Goal: Contribute content

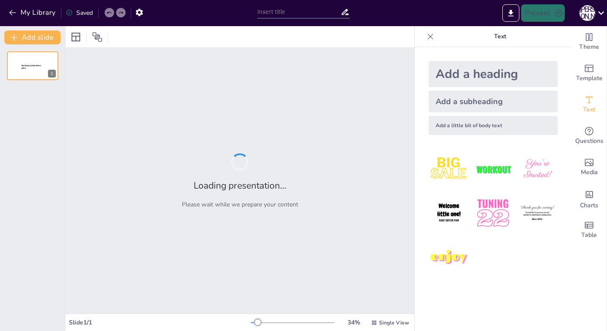
type input "Биография и творчество [PERSON_NAME]. [PERSON_NAME]"
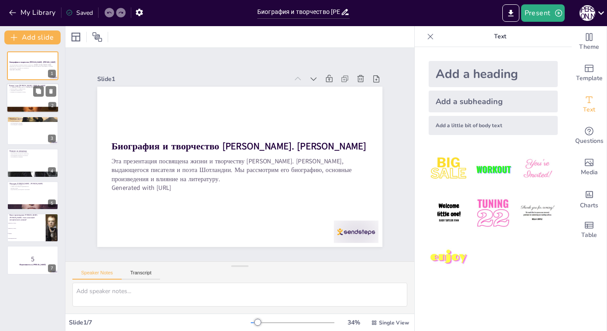
checkbox input "true"
click at [25, 104] on div at bounding box center [33, 99] width 52 height 30
type textarea "L ipsu dolors am consectetura elitsedd eiusm temporin U. Labore. Etdolore, mag …"
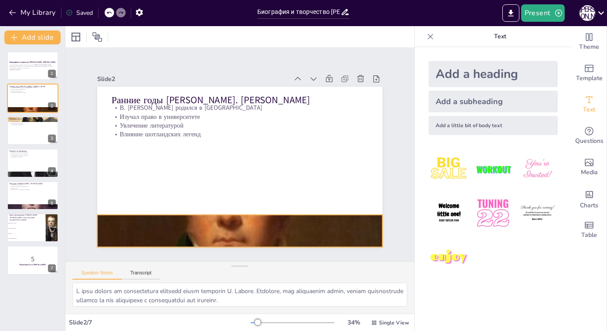
click at [211, 218] on div at bounding box center [239, 231] width 285 height 285
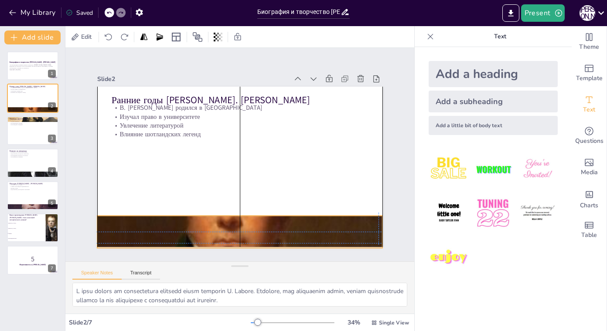
click at [231, 102] on div "Ранние годы [PERSON_NAME]. [PERSON_NAME] [PERSON_NAME] родился в [GEOGRAPHIC_DA…" at bounding box center [246, 87] width 283 height 30
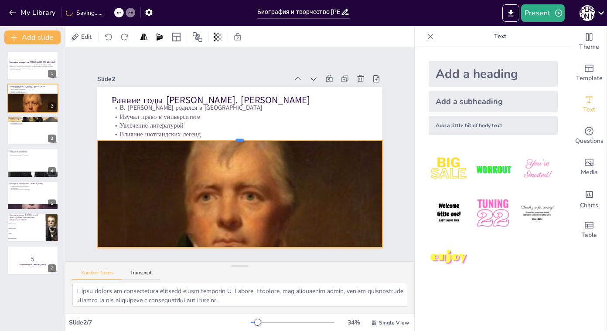
drag, startPoint x: 231, startPoint y: 212, endPoint x: 233, endPoint y: 137, distance: 75.5
click at [233, 137] on div at bounding box center [243, 138] width 280 height 66
checkbox input "true"
click at [21, 134] on div at bounding box center [33, 131] width 52 height 30
type textarea "L ipsu dolors am consectetur adipisci el seddo eiusmodte incidid U. Labore. Etd…"
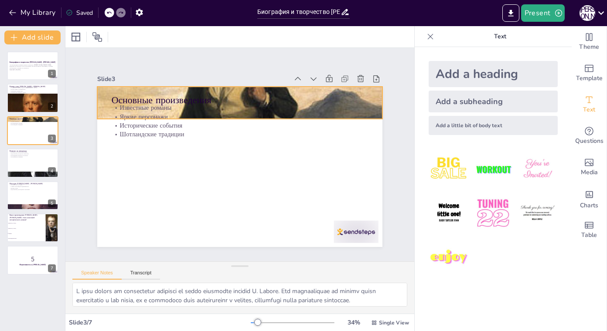
click at [369, 100] on div at bounding box center [245, 103] width 306 height 242
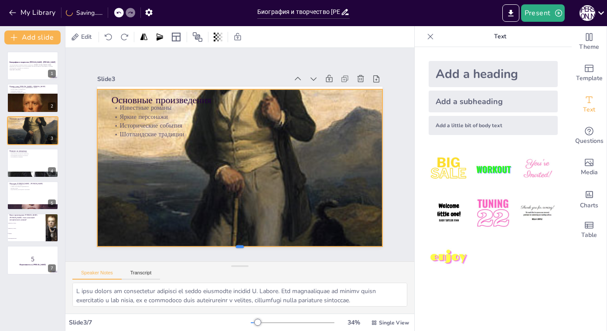
drag, startPoint x: 235, startPoint y: 120, endPoint x: 239, endPoint y: 246, distance: 126.1
click at [239, 246] on div at bounding box center [230, 249] width 284 height 37
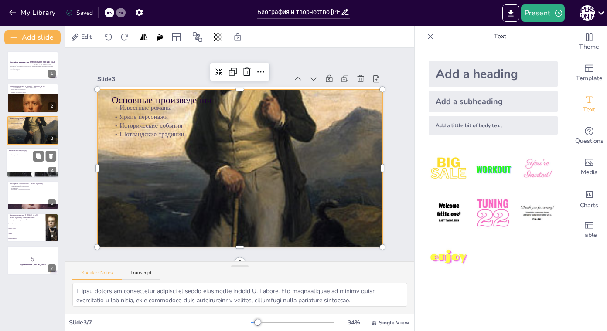
checkbox input "true"
click at [37, 163] on div at bounding box center [33, 163] width 52 height 30
type textarea "L ipsu dolors am consectet, adi E. Seddo eius temporin utlaboreetdol magnaa. En…"
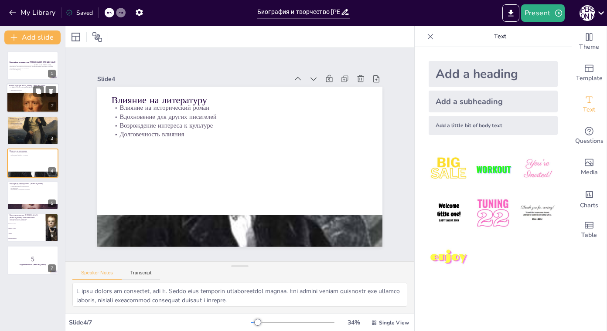
checkbox input "true"
click at [28, 97] on div at bounding box center [33, 110] width 52 height 52
type textarea "L ipsu dolors am consectetura elitsedd eiusm temporin U. Labore. Etdolore, mag …"
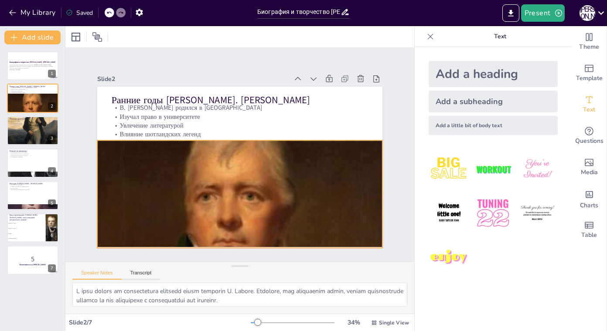
click at [224, 150] on div at bounding box center [239, 231] width 285 height 285
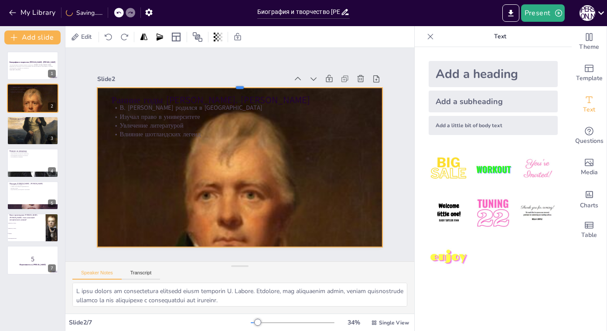
drag, startPoint x: 232, startPoint y: 136, endPoint x: 234, endPoint y: 84, distance: 52.0
click at [234, 84] on div at bounding box center [247, 84] width 284 height 37
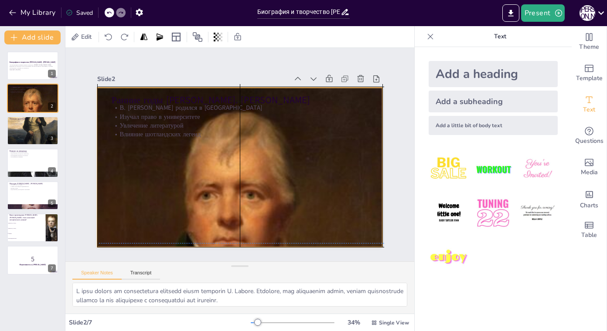
click at [226, 174] on div at bounding box center [240, 231] width 286 height 286
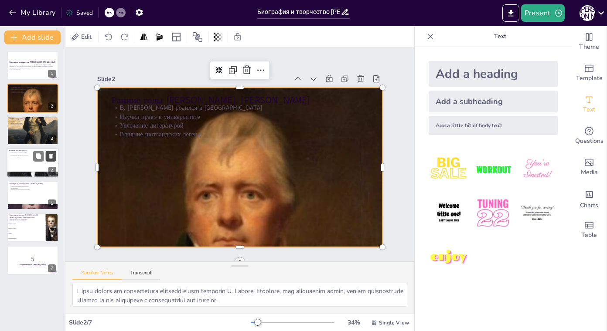
checkbox input "true"
click at [40, 160] on button at bounding box center [38, 156] width 10 height 10
type textarea "L ipsu dolors am consectet, adi E. Seddo eius temporin utlaboreetdol magnaa. En…"
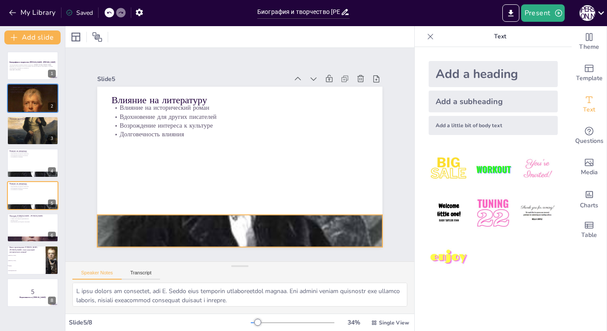
click at [234, 222] on div at bounding box center [224, 230] width 349 height 388
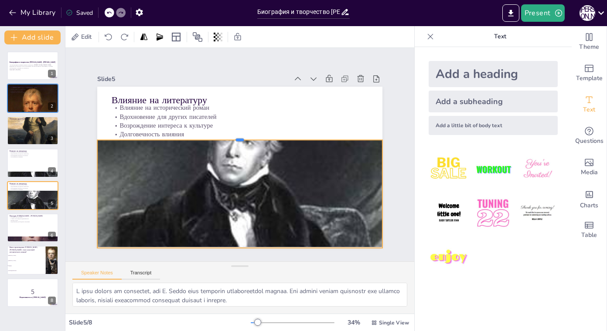
drag, startPoint x: 232, startPoint y: 211, endPoint x: 249, endPoint y: 135, distance: 77.8
click at [249, 135] on div at bounding box center [243, 137] width 280 height 66
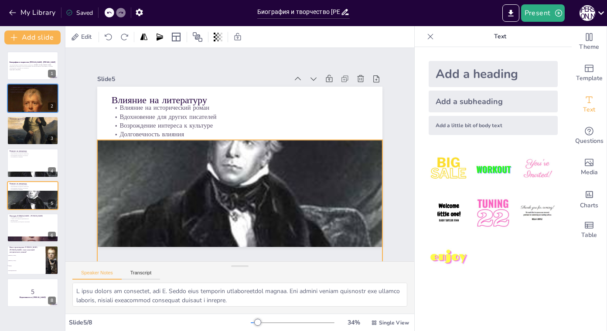
drag, startPoint x: 231, startPoint y: 246, endPoint x: 233, endPoint y: 271, distance: 25.4
click at [233, 271] on div "Slide 1 Биография и творчество [PERSON_NAME]. [PERSON_NAME] Эта презентация пос…" at bounding box center [239, 181] width 349 height 266
click at [236, 234] on div at bounding box center [239, 232] width 285 height 336
click at [248, 170] on div at bounding box center [239, 232] width 285 height 336
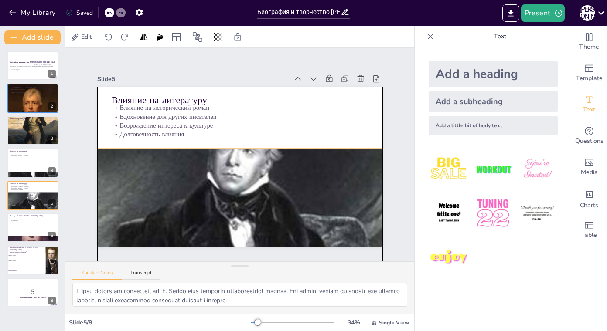
drag, startPoint x: 233, startPoint y: 137, endPoint x: 232, endPoint y: 146, distance: 9.2
click at [232, 146] on div at bounding box center [231, 240] width 319 height 364
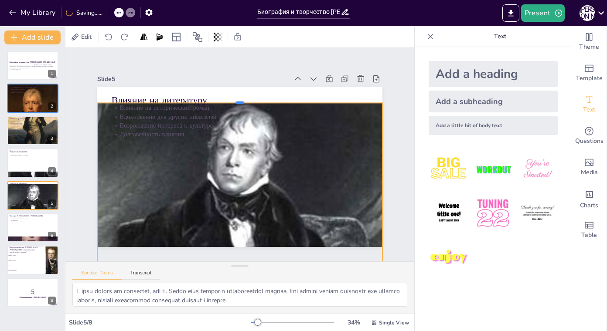
drag, startPoint x: 233, startPoint y: 143, endPoint x: 238, endPoint y: 97, distance: 46.5
click at [238, 97] on div at bounding box center [239, 99] width 285 height 7
click at [173, 166] on div at bounding box center [231, 241] width 319 height 364
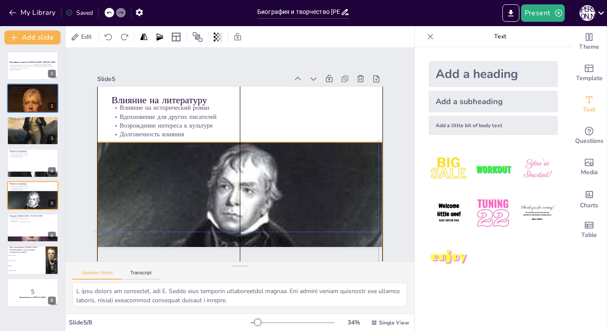
drag, startPoint x: 173, startPoint y: 166, endPoint x: 170, endPoint y: 201, distance: 34.6
click at [170, 201] on div at bounding box center [239, 281] width 285 height 336
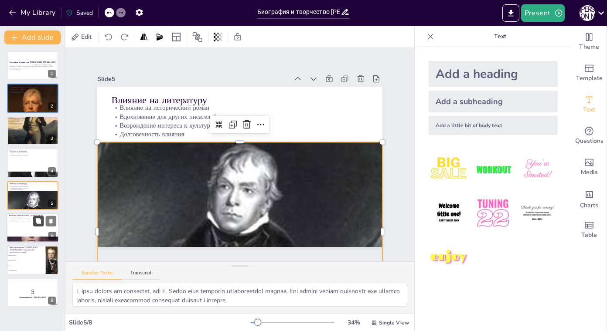
checkbox input "true"
click at [39, 219] on icon at bounding box center [38, 221] width 6 height 6
type textarea "Loremipsumdo sitametc A. Elitse doeiusmo tempor incidi utlabor etdolorema. Ali …"
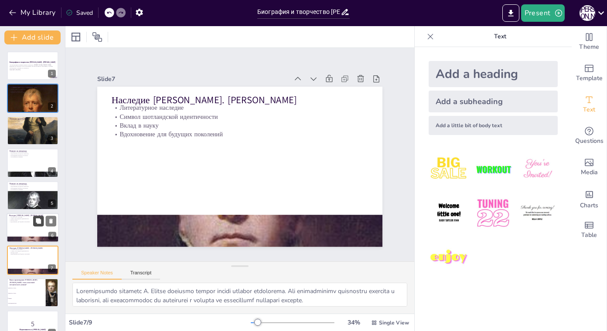
scroll to position [15, 0]
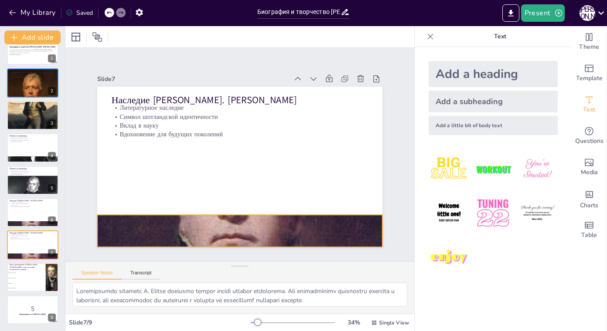
click at [217, 229] on div at bounding box center [239, 231] width 285 height 285
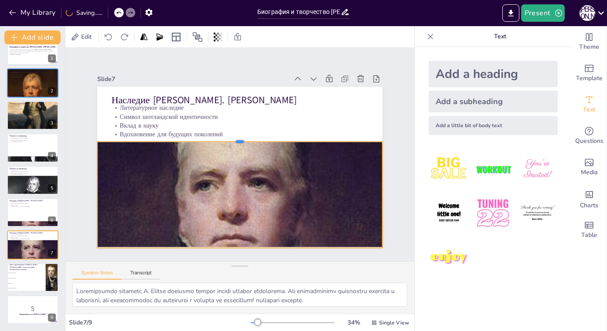
drag, startPoint x: 232, startPoint y: 212, endPoint x: 230, endPoint y: 138, distance: 74.2
click at [230, 138] on div at bounding box center [241, 138] width 284 height 37
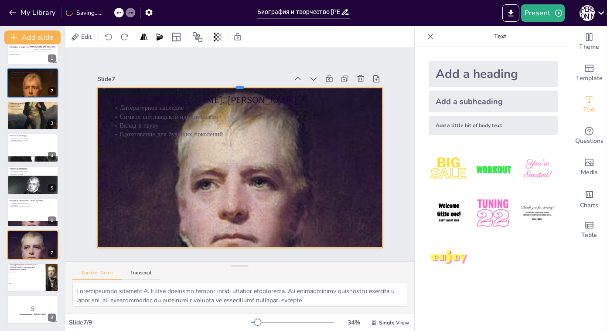
drag, startPoint x: 231, startPoint y: 137, endPoint x: 231, endPoint y: 83, distance: 54.1
click at [231, 83] on div at bounding box center [239, 84] width 285 height 7
click at [229, 191] on div at bounding box center [217, 228] width 362 height 362
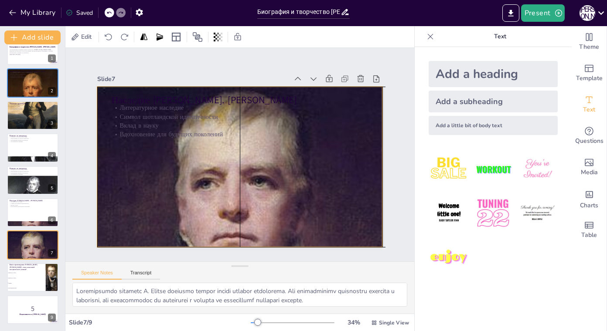
click at [232, 191] on div at bounding box center [232, 229] width 315 height 315
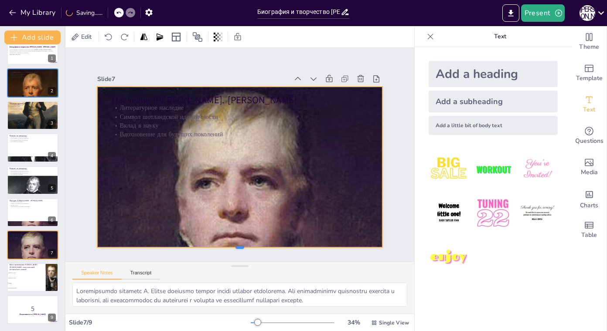
click at [232, 245] on div at bounding box center [230, 250] width 284 height 37
click at [89, 164] on div at bounding box center [94, 152] width 24 height 161
checkbox input "true"
click at [41, 211] on button at bounding box center [38, 206] width 10 height 10
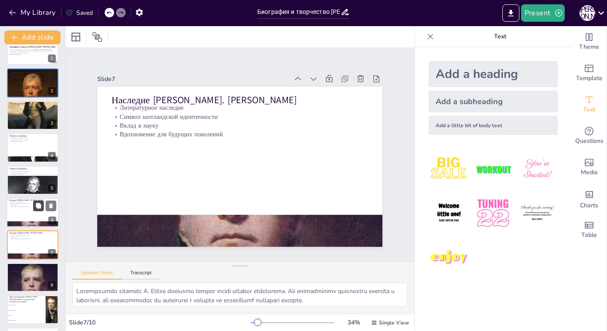
scroll to position [48, 0]
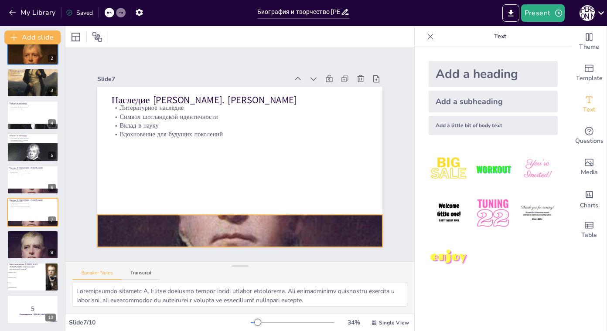
click at [232, 214] on div at bounding box center [239, 231] width 285 height 285
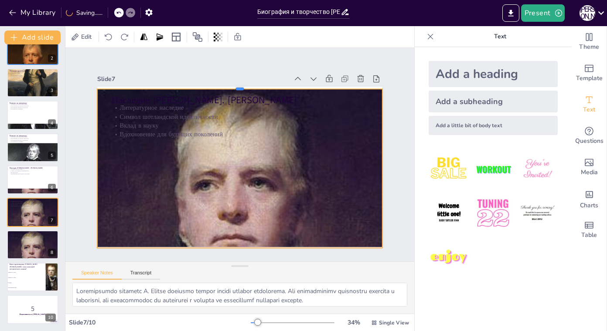
drag, startPoint x: 232, startPoint y: 212, endPoint x: 235, endPoint y: 85, distance: 126.9
click at [235, 85] on div at bounding box center [239, 85] width 285 height 7
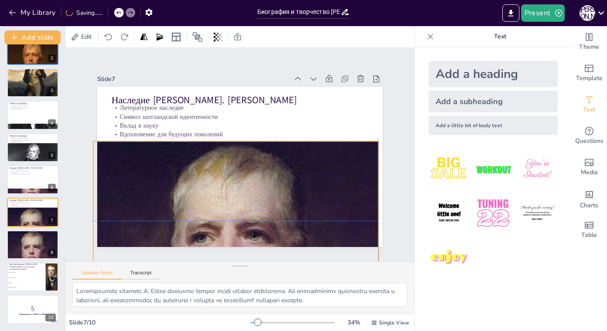
drag, startPoint x: 236, startPoint y: 173, endPoint x: 231, endPoint y: 223, distance: 50.4
click at [231, 223] on div at bounding box center [223, 283] width 314 height 314
checkbox input "true"
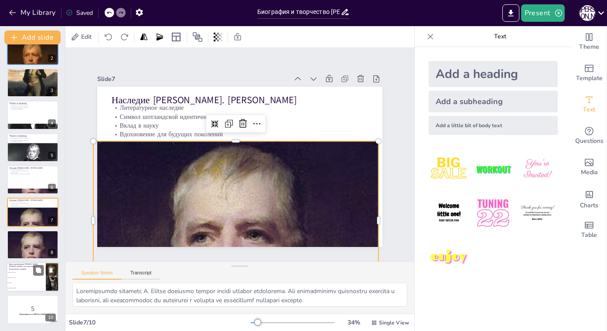
checkbox input "true"
click at [39, 279] on li "[PERSON_NAME]" at bounding box center [26, 277] width 39 height 5
type textarea "Правильный ответ - "Айвенго". Это произведение, упомянутое на слайде "Основные …"
checkbox input "true"
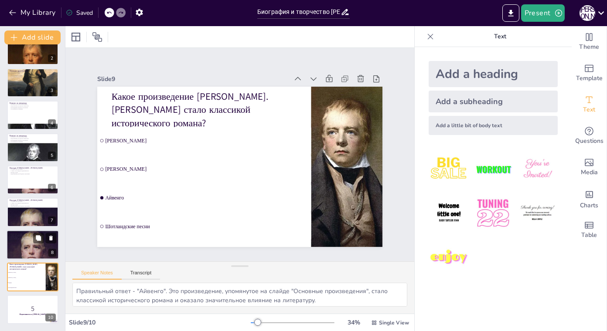
checkbox input "true"
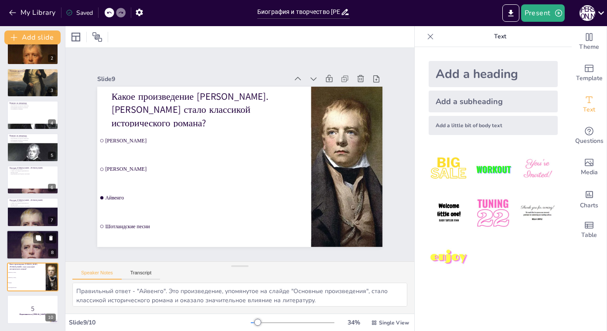
checkbox input "true"
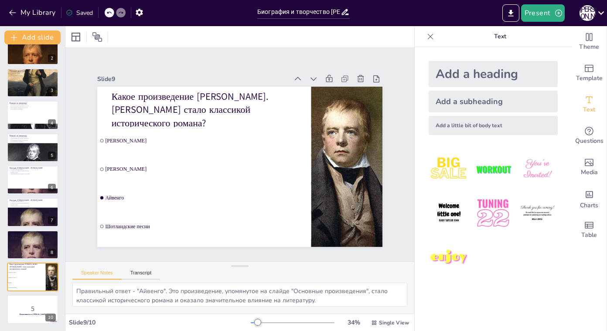
checkbox input "true"
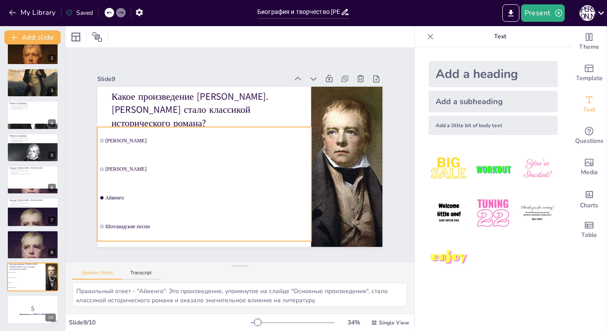
checkbox input "true"
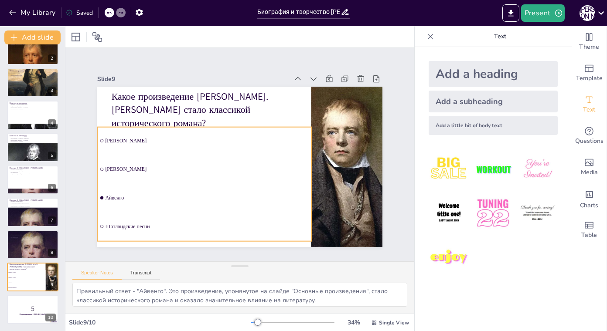
checkbox input "true"
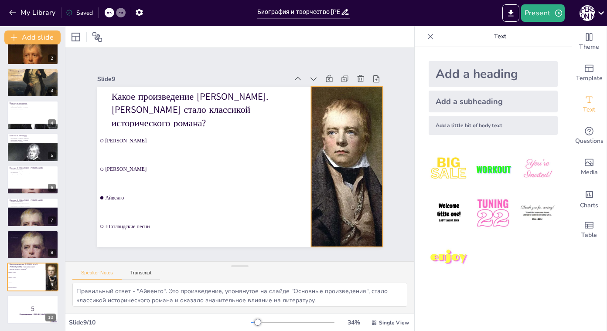
click at [305, 149] on div at bounding box center [342, 189] width 160 height 184
checkbox input "true"
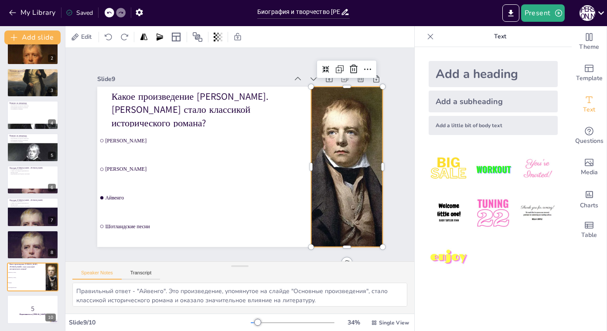
checkbox input "true"
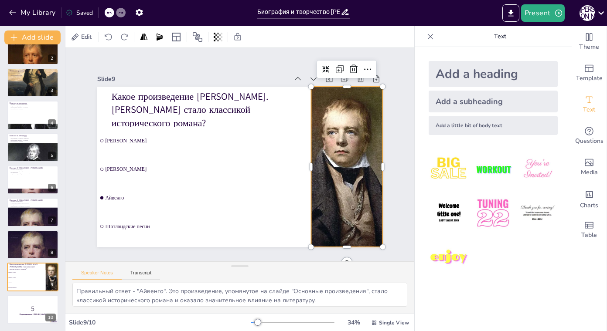
checkbox input "true"
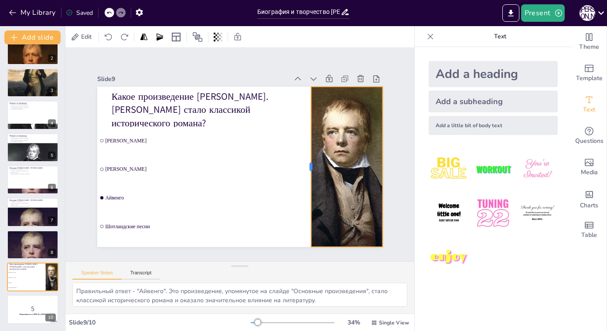
checkbox input "true"
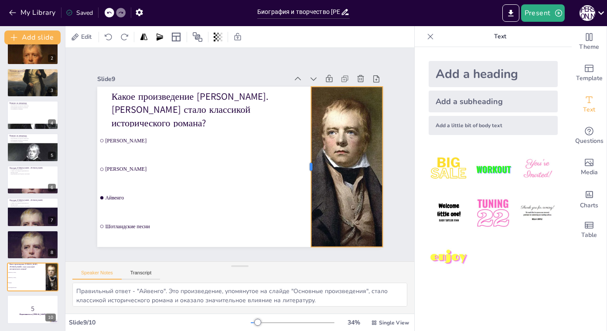
checkbox input "true"
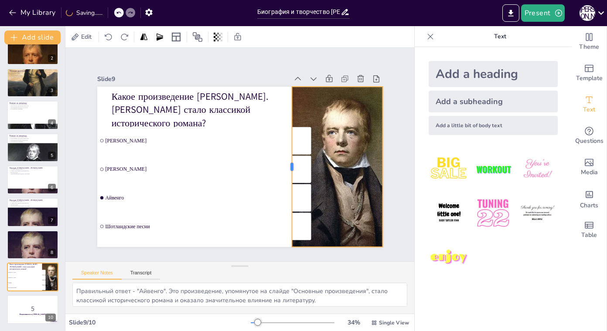
checkbox input "true"
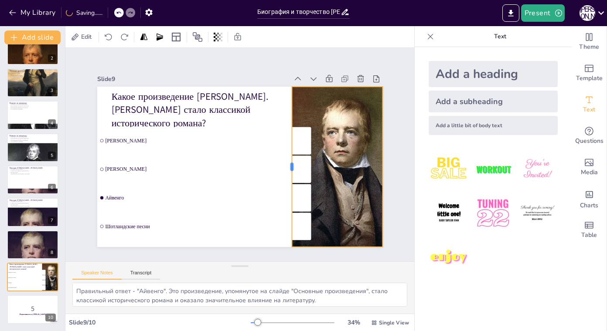
checkbox input "true"
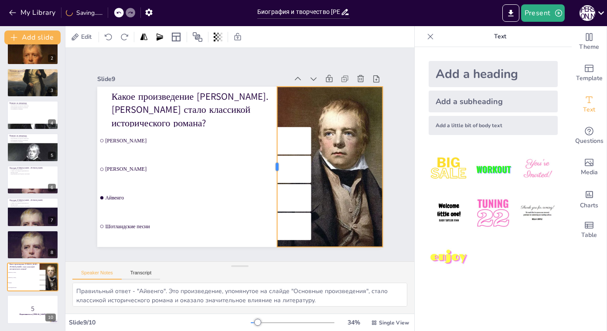
checkbox input "true"
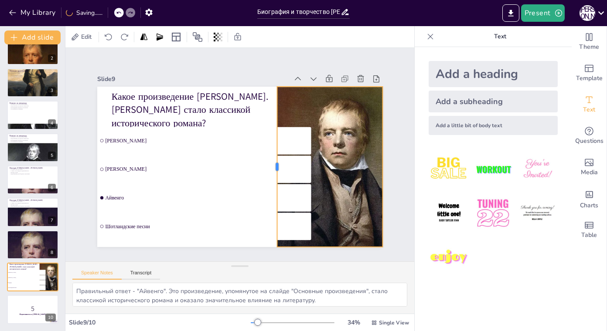
checkbox input "true"
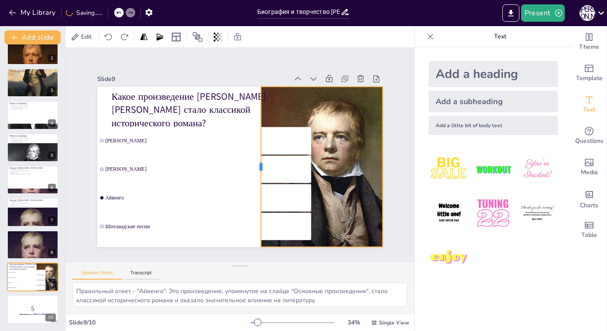
checkbox input "true"
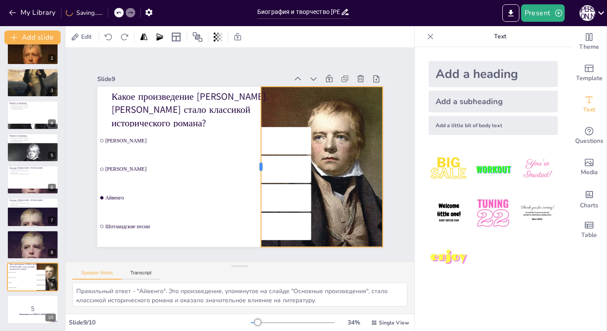
checkbox input "true"
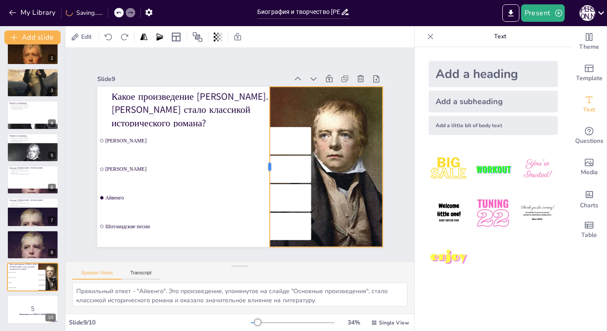
checkbox input "true"
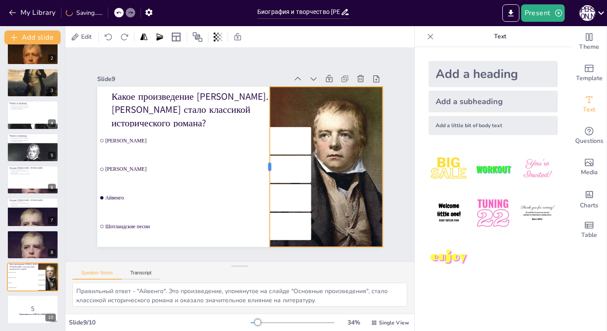
checkbox input "true"
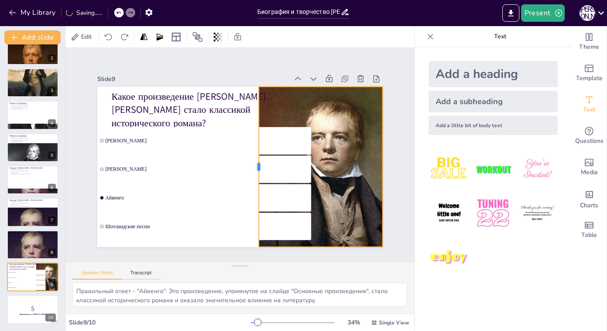
checkbox input "true"
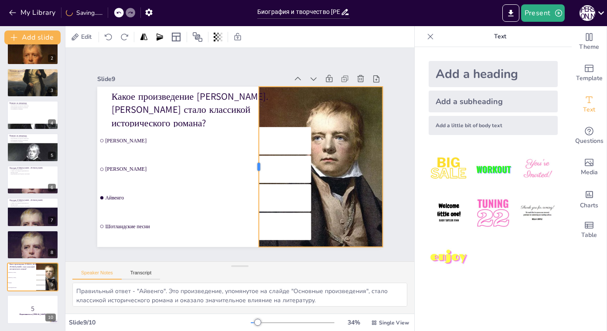
checkbox input "true"
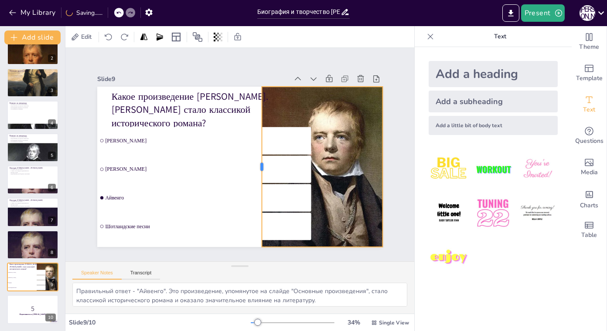
drag, startPoint x: 301, startPoint y: 163, endPoint x: 252, endPoint y: 167, distance: 49.5
click at [255, 167] on div at bounding box center [258, 167] width 7 height 161
checkbox input "true"
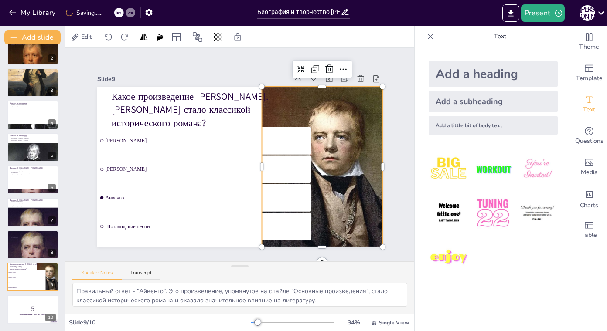
checkbox input "true"
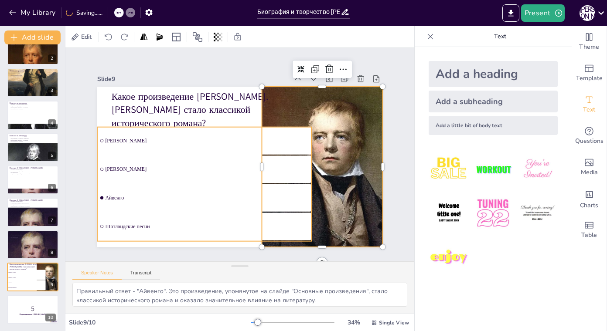
checkbox input "true"
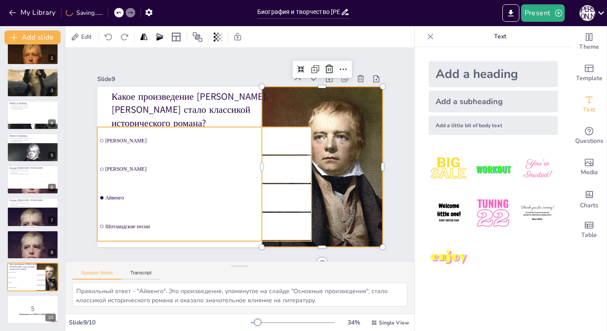
checkbox input "true"
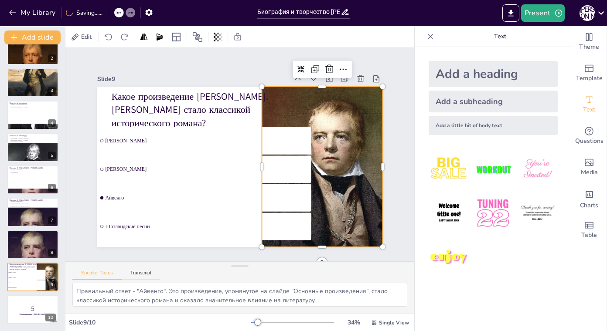
checkbox input "true"
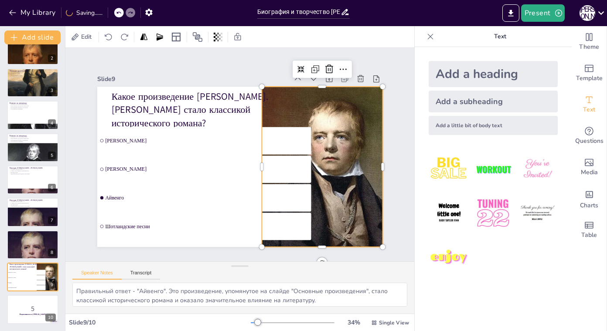
checkbox input "true"
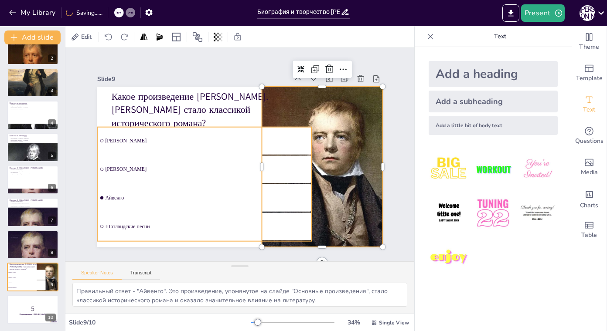
checkbox input "true"
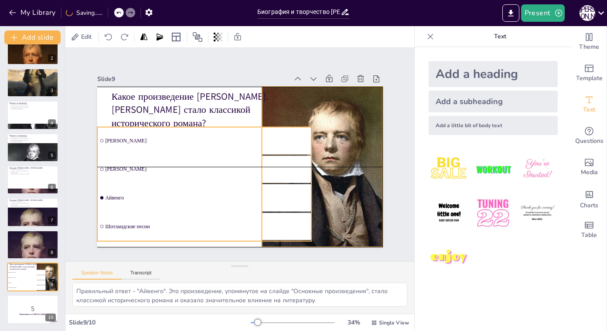
checkbox input "true"
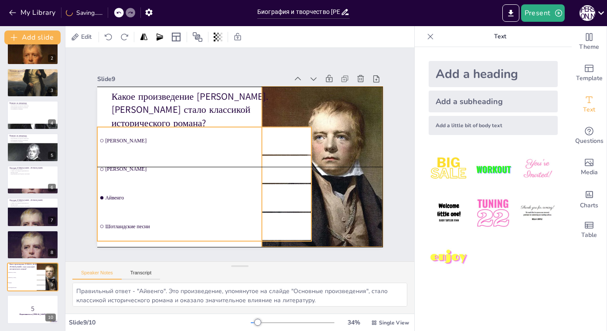
checkbox input "true"
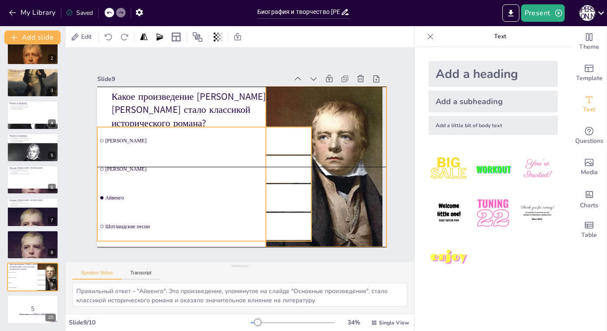
checkbox input "true"
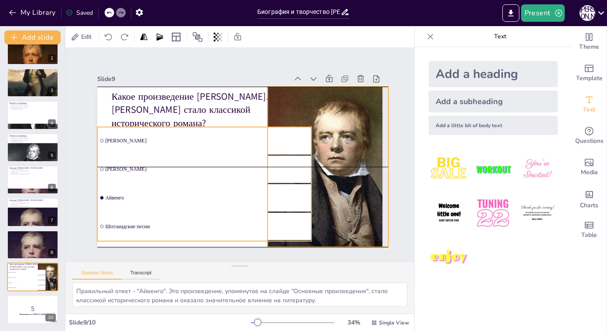
checkbox input "true"
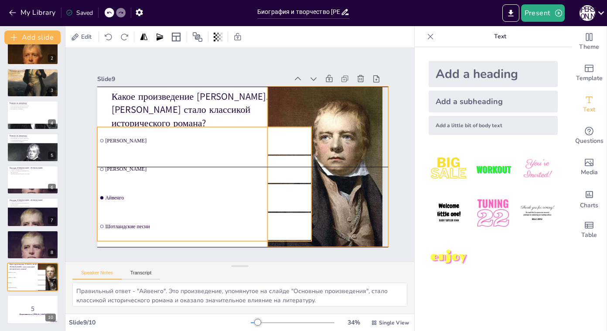
checkbox input "true"
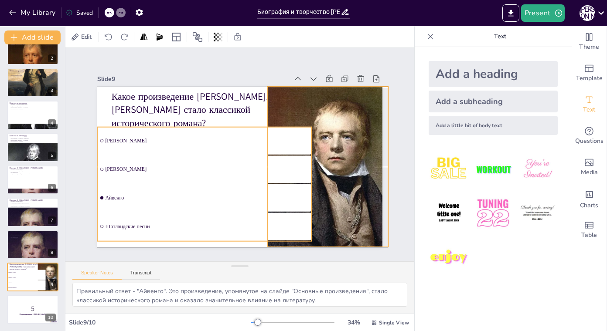
checkbox input "true"
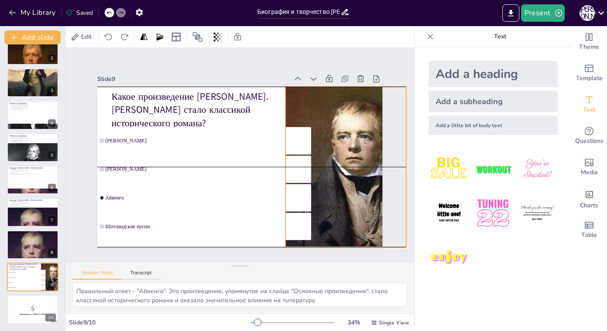
checkbox input "true"
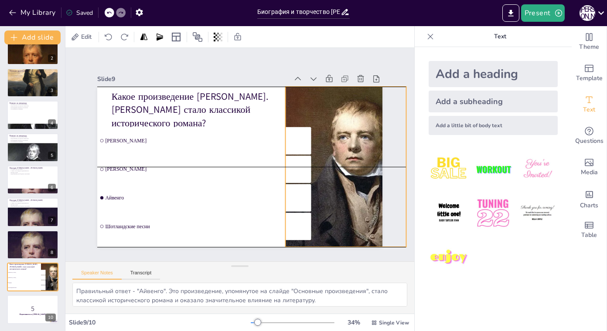
checkbox input "true"
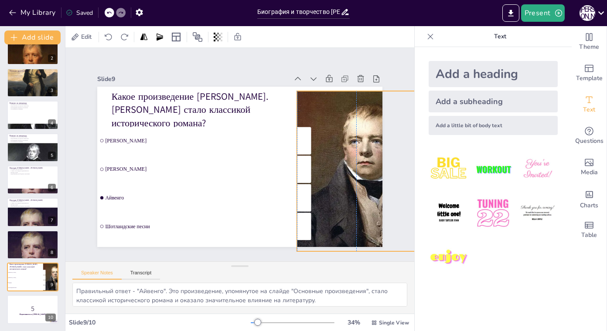
checkbox input "true"
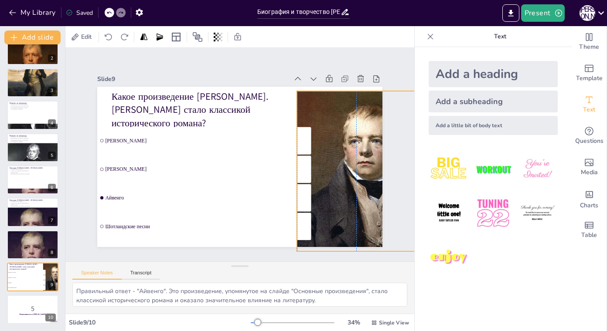
checkbox input "true"
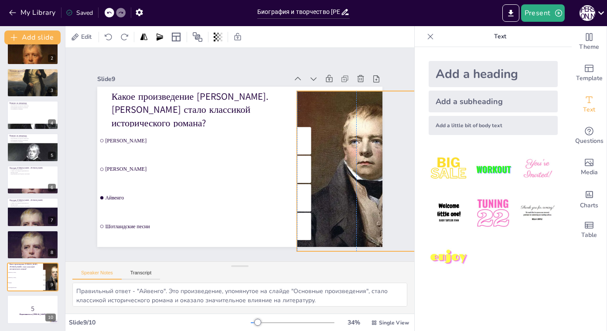
checkbox input "true"
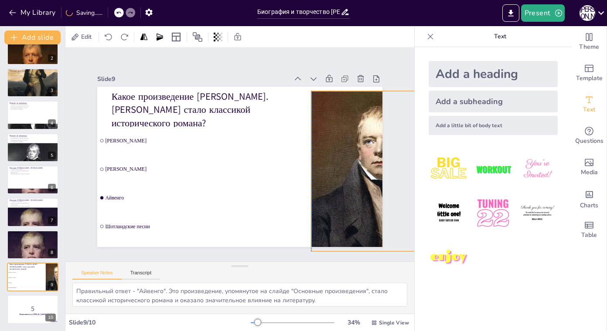
checkbox input "true"
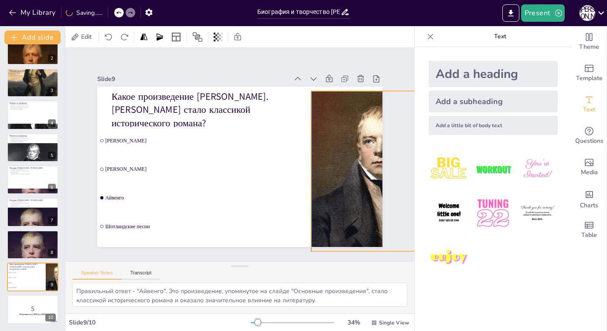
checkbox input "true"
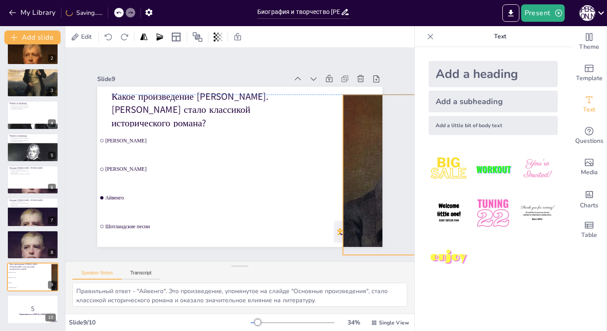
checkbox input "true"
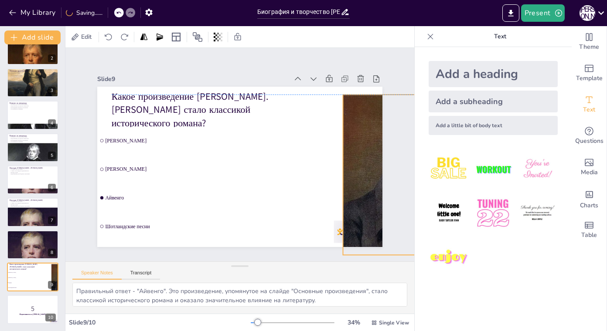
checkbox input "true"
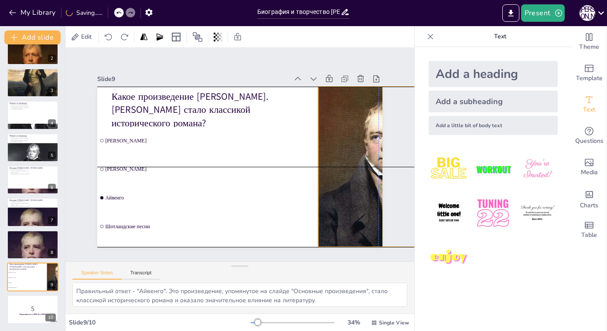
checkbox input "true"
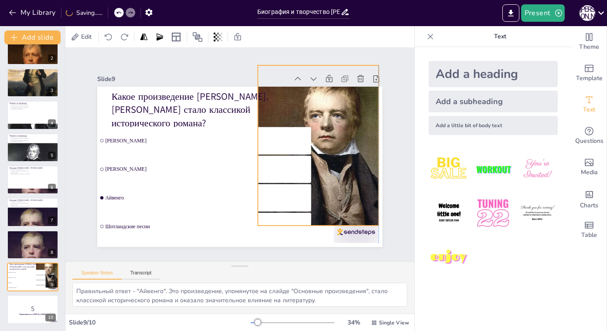
drag, startPoint x: 256, startPoint y: 167, endPoint x: 249, endPoint y: 145, distance: 22.4
click at [249, 145] on ul "[PERSON_NAME] [PERSON_NAME] Шотландские песни" at bounding box center [201, 181] width 225 height 136
